Goal: Book appointment/travel/reservation

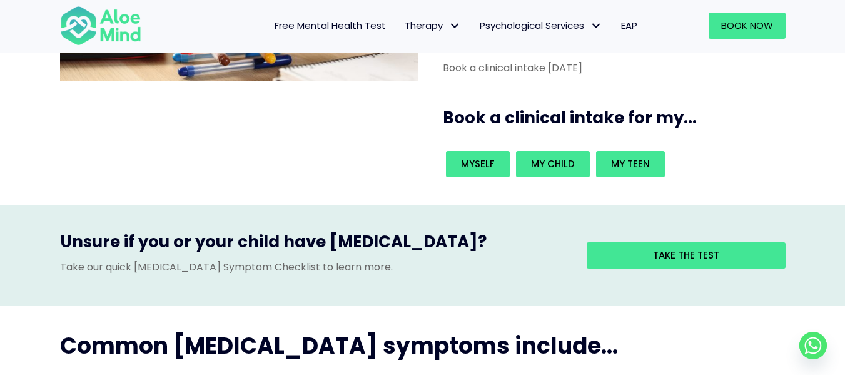
scroll to position [250, 0]
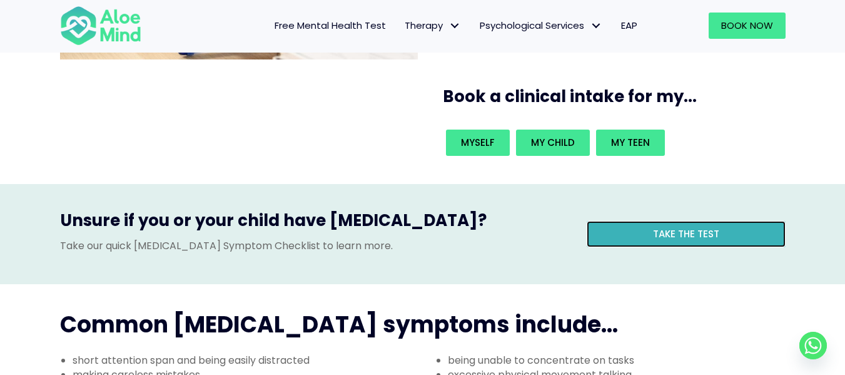
click at [650, 221] on link "Take the test" at bounding box center [686, 234] width 199 height 26
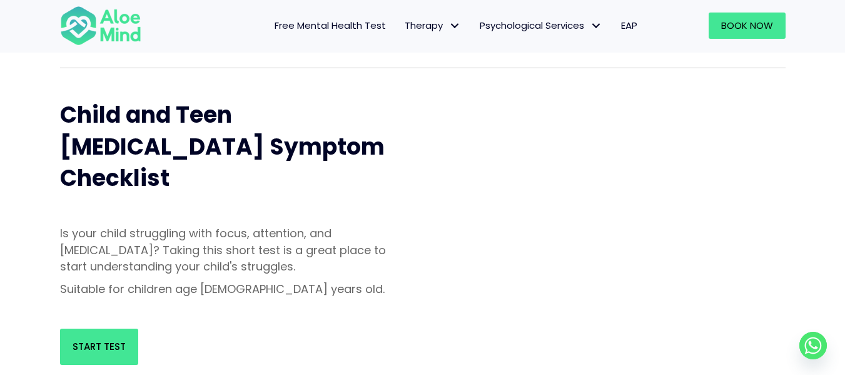
scroll to position [438, 0]
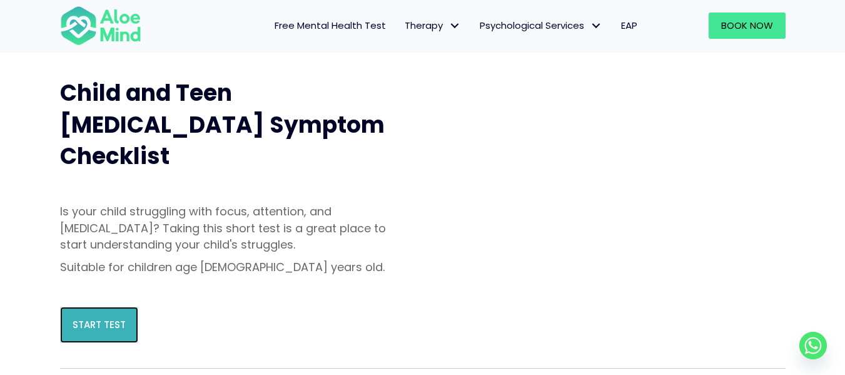
click at [105, 318] on span "Start Test" at bounding box center [99, 324] width 53 height 13
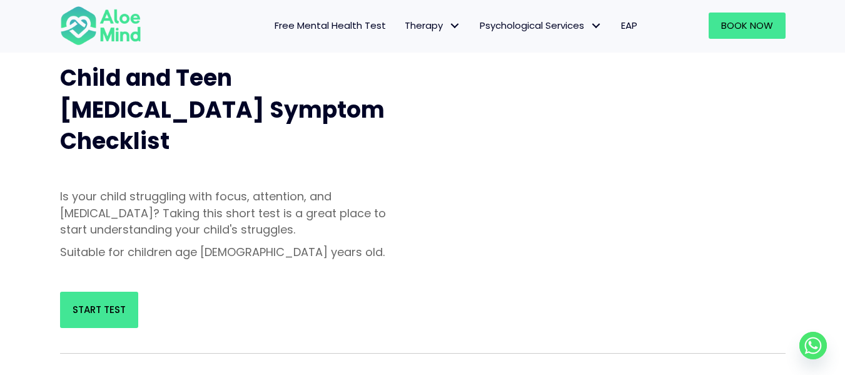
scroll to position [500, 0]
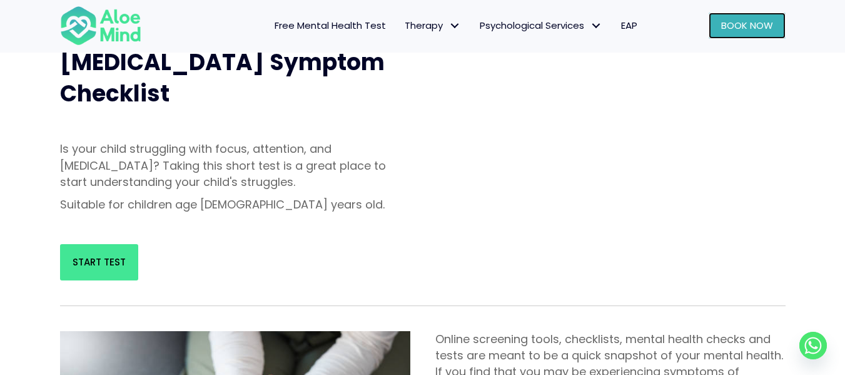
click at [772, 26] on span "Book Now" at bounding box center [747, 25] width 52 height 13
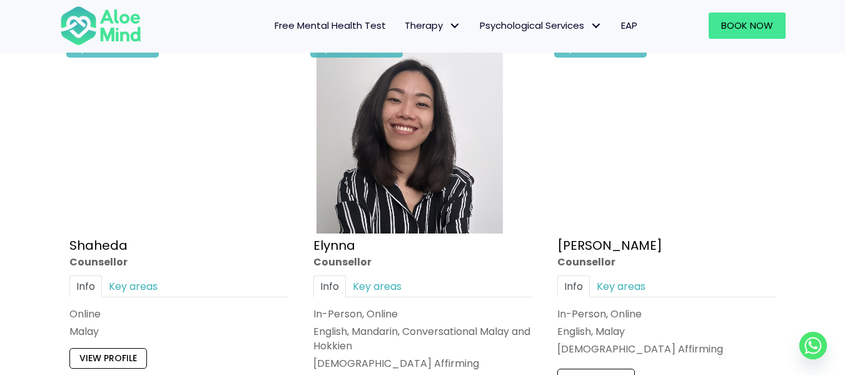
scroll to position [1126, 0]
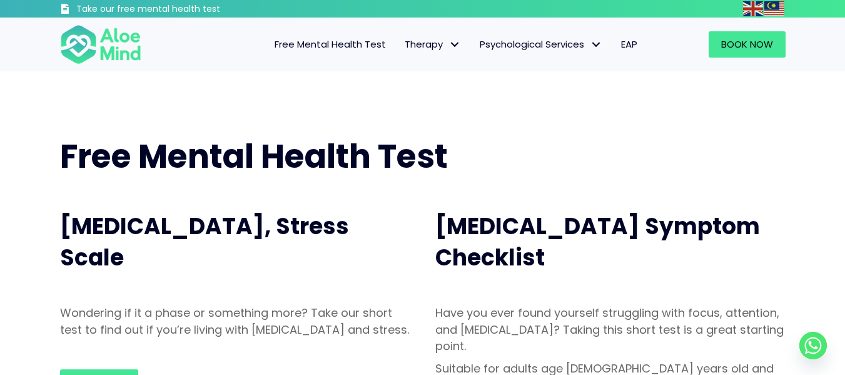
scroll to position [500, 0]
